Goal: Task Accomplishment & Management: Use online tool/utility

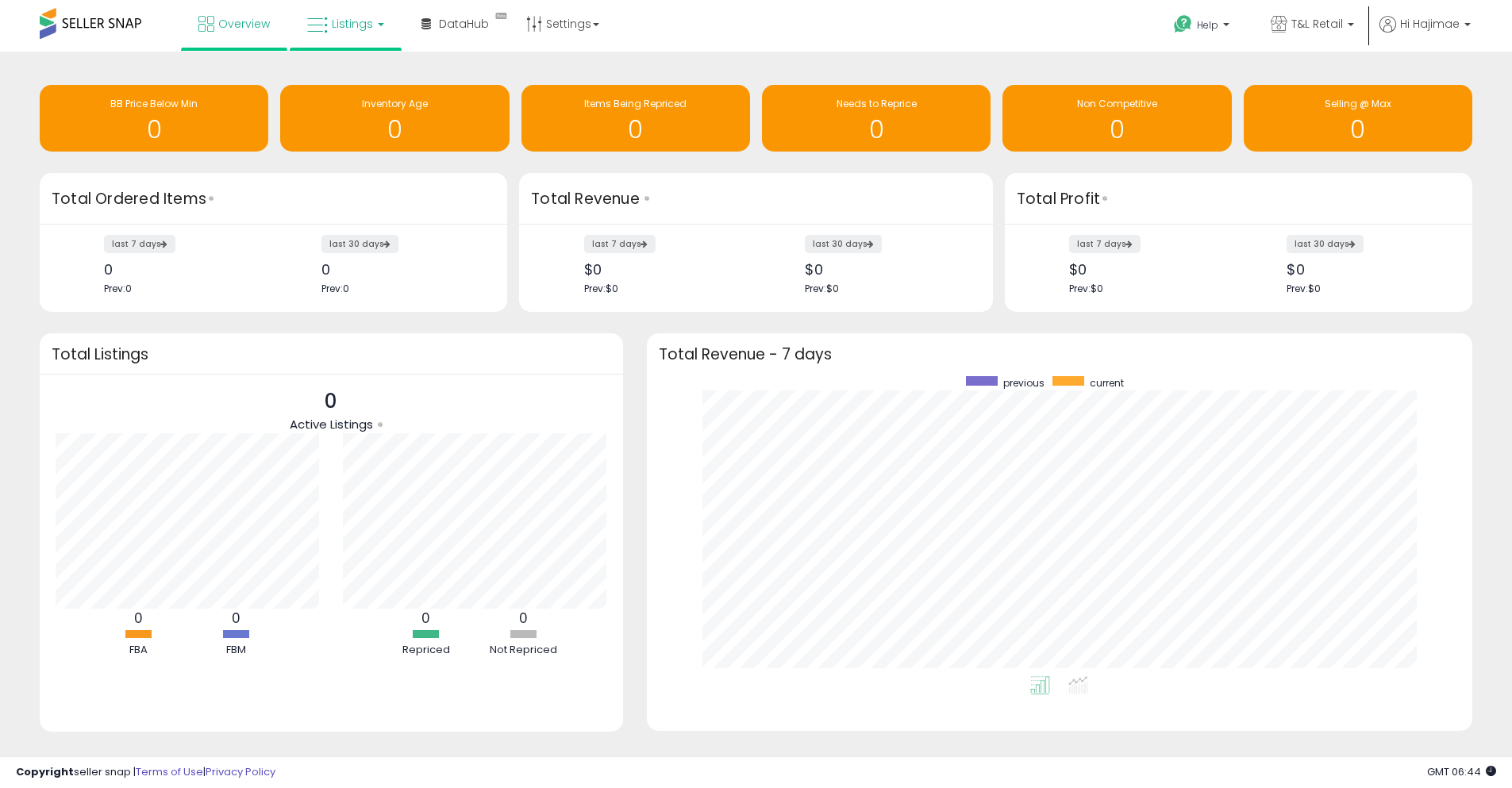
click at [355, 9] on link "Listings" at bounding box center [345, 23] width 101 height 48
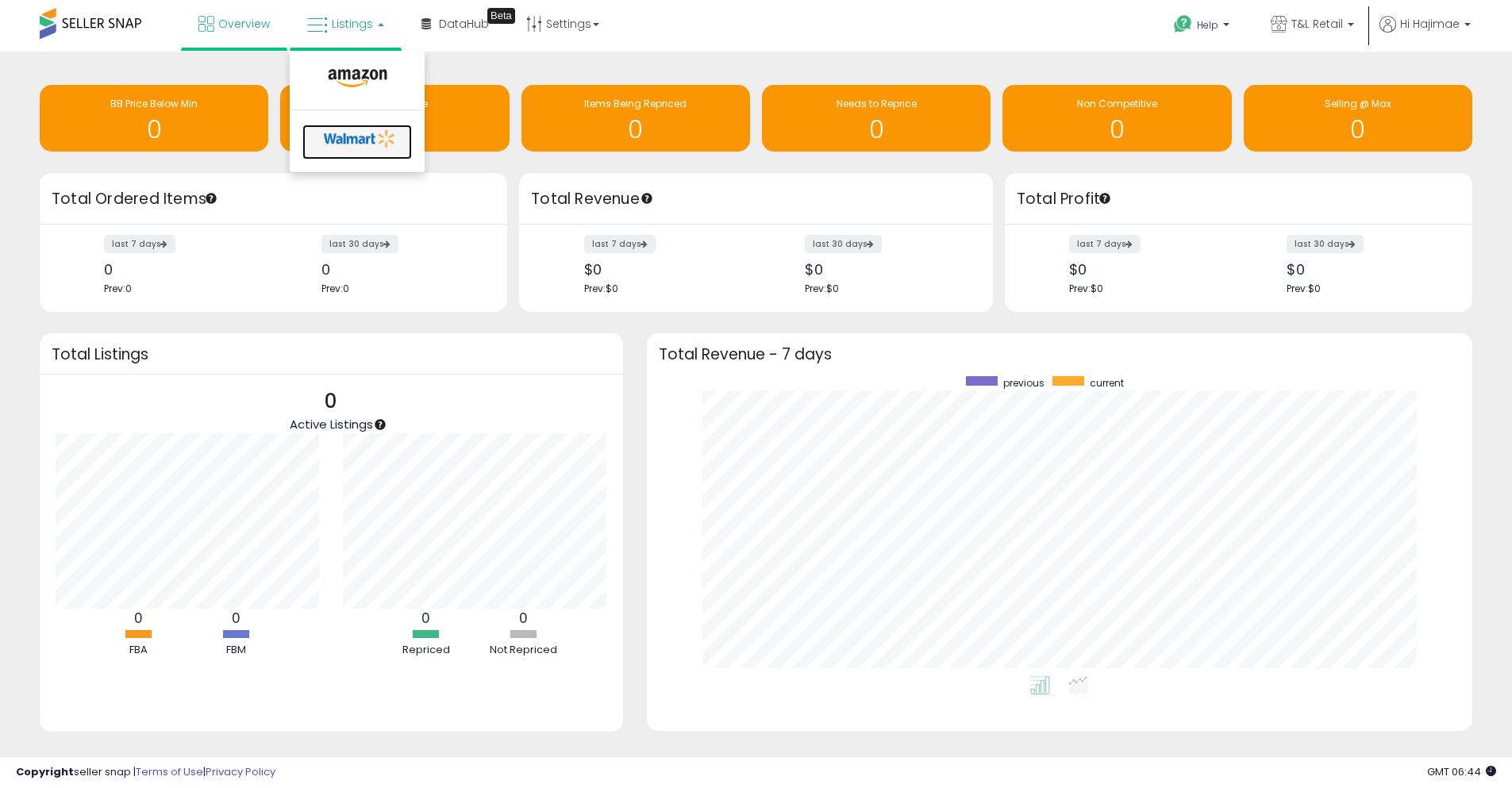
click at [361, 153] on link at bounding box center [357, 142] width 109 height 35
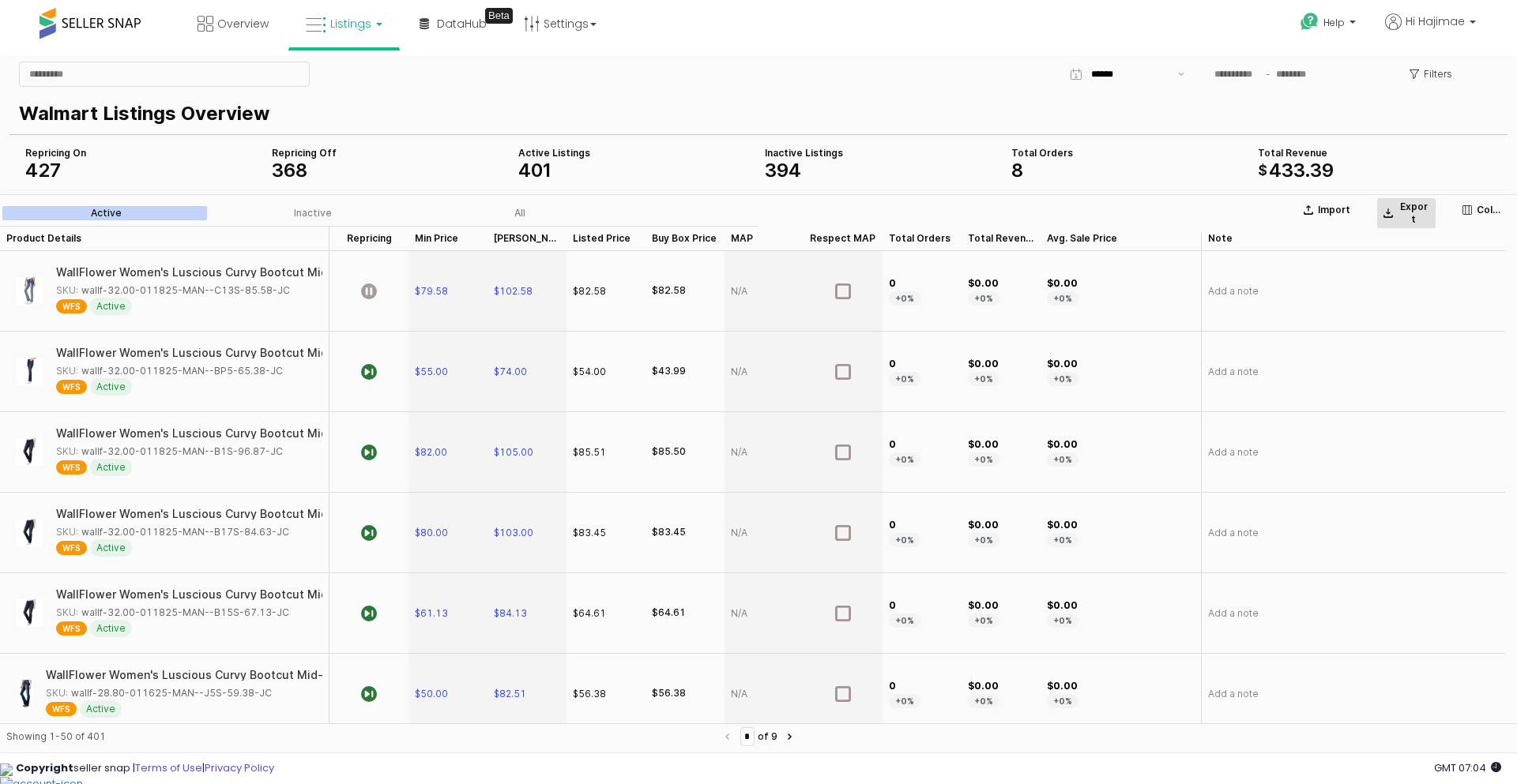
click at [1390, 208] on icon "App Frame" at bounding box center [1387, 212] width 10 height 9
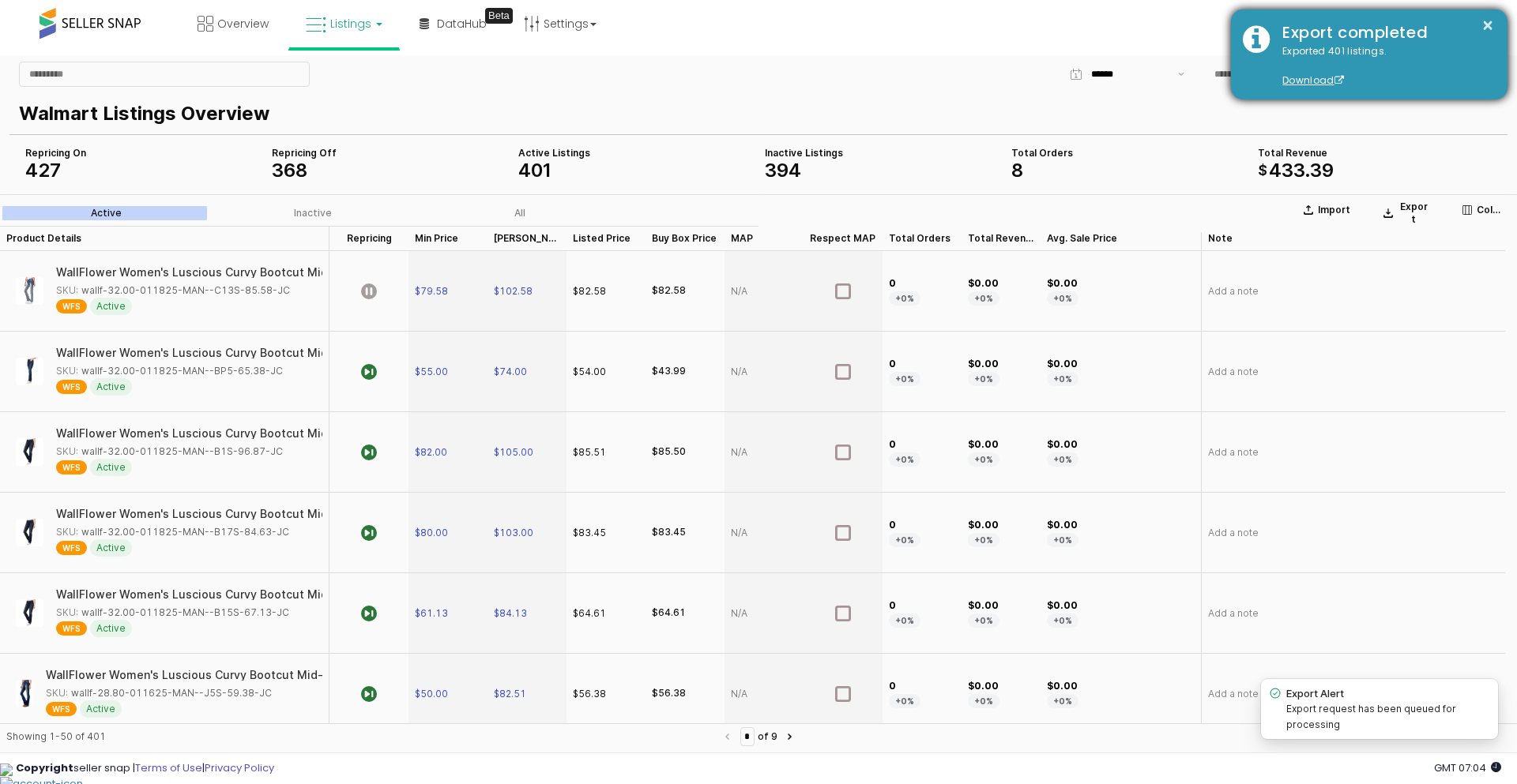
click at [1300, 54] on div "Exported 401 listings. Download" at bounding box center [1382, 66] width 225 height 44
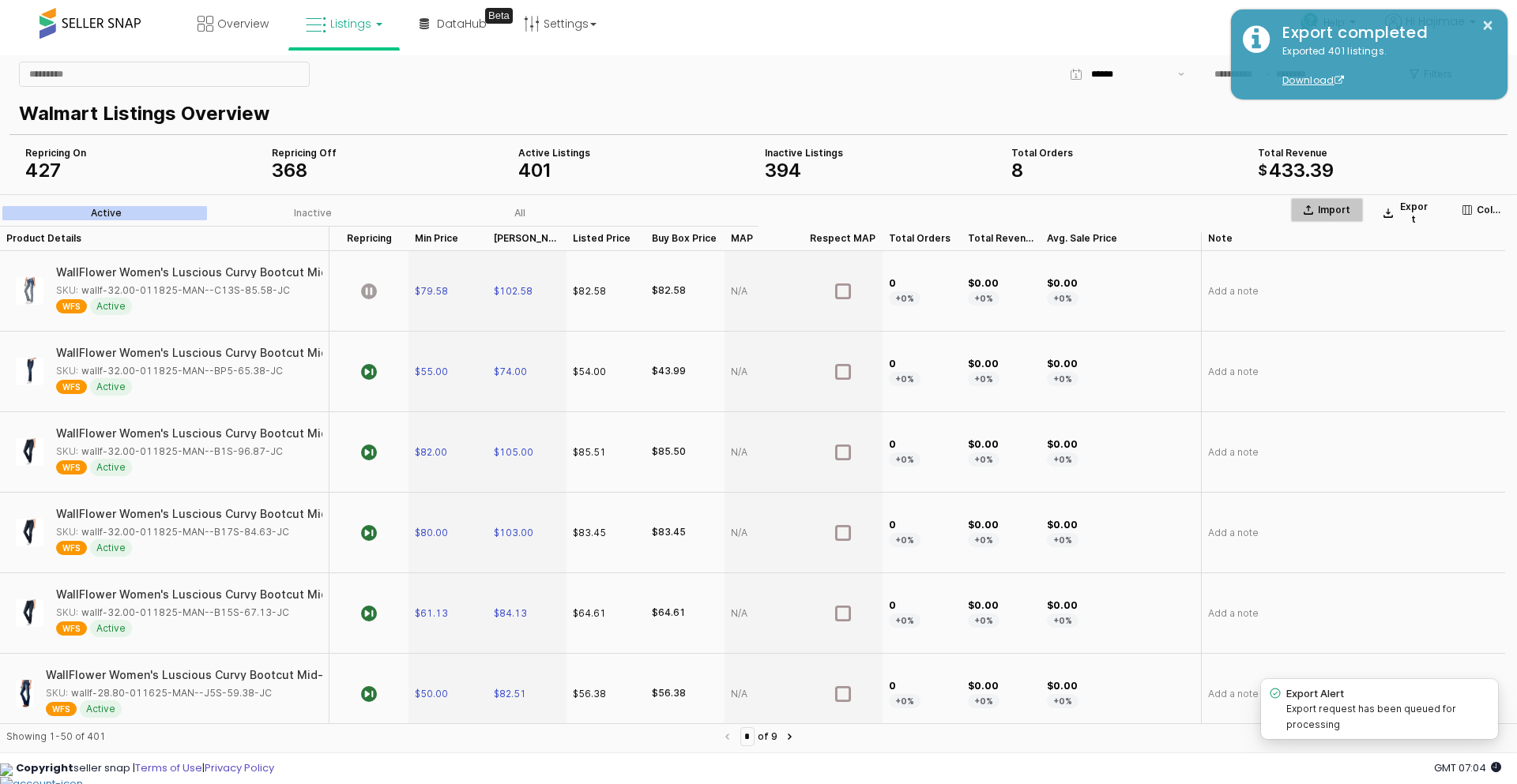
click at [1334, 207] on p "Import" at bounding box center [1333, 210] width 32 height 13
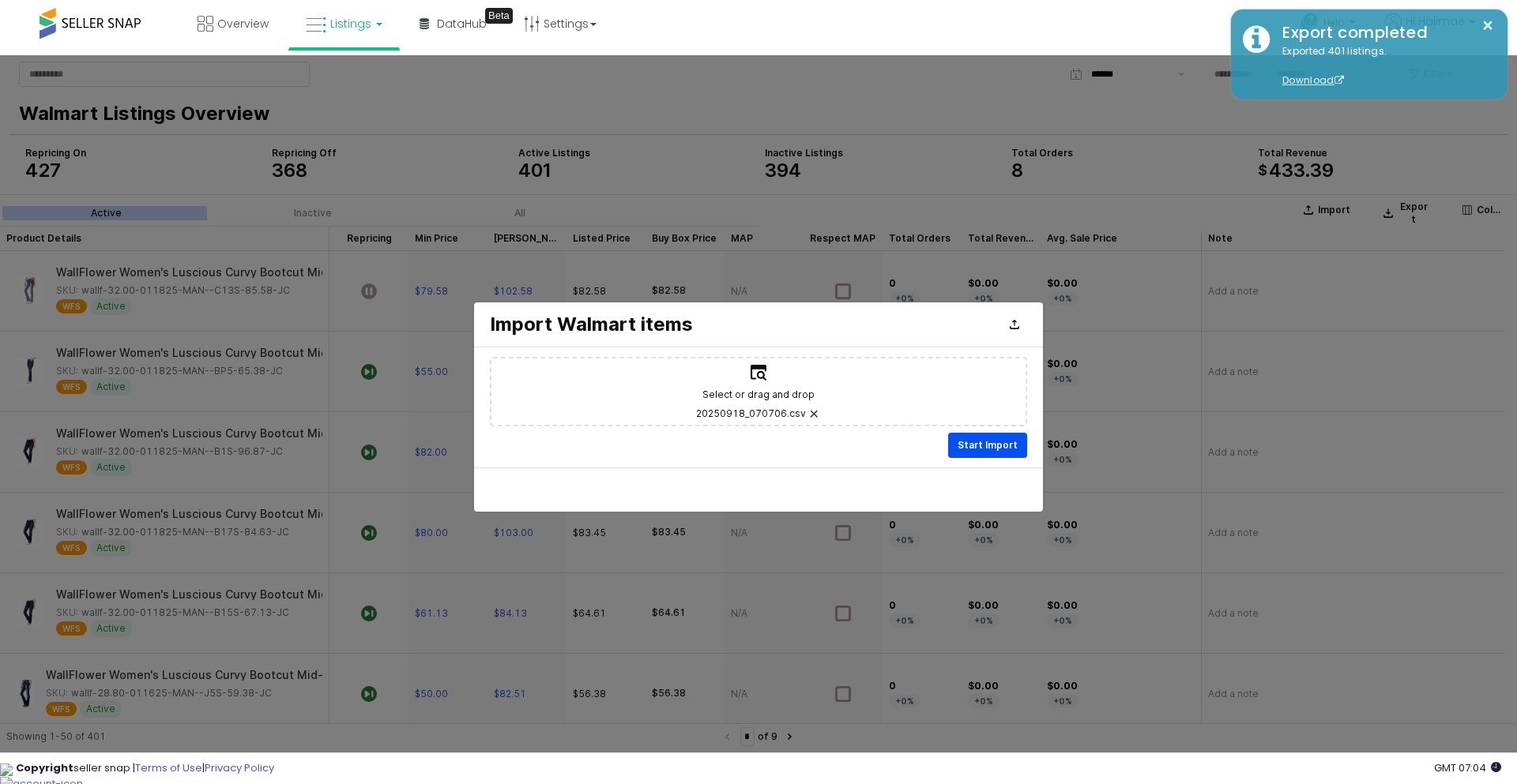
click at [1000, 439] on p "Start Import" at bounding box center [987, 445] width 60 height 13
